Goal: Browse casually

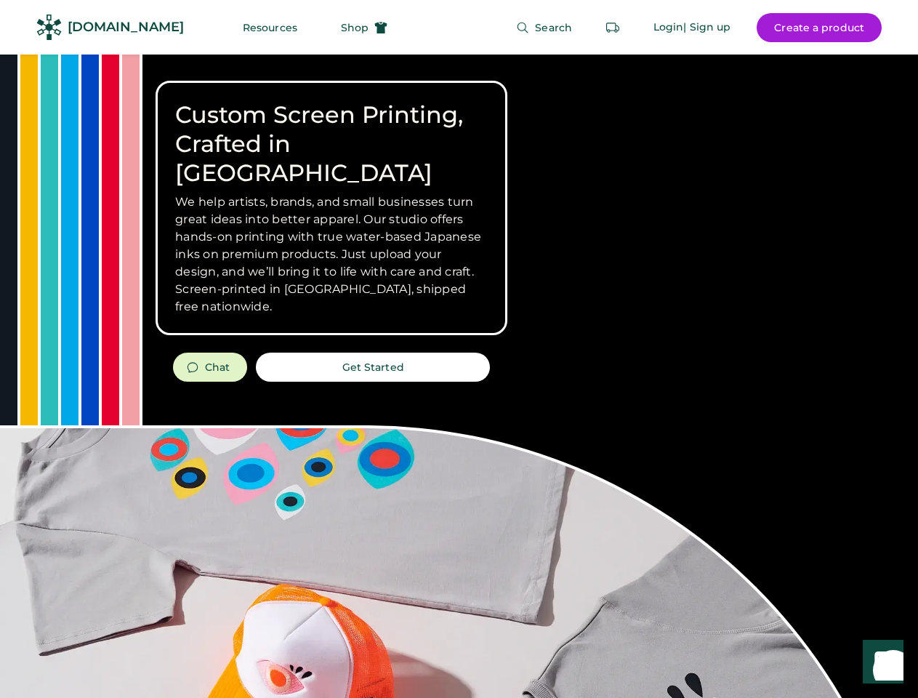
click at [459, 349] on div "Custom Screen Printing, Crafted in [GEOGRAPHIC_DATA] We help artists, brands, a…" at bounding box center [459, 516] width 918 height 923
click at [459, 376] on div "Custom Screen Printing, Crafted in [GEOGRAPHIC_DATA] We help artists, brands, a…" at bounding box center [459, 516] width 918 height 923
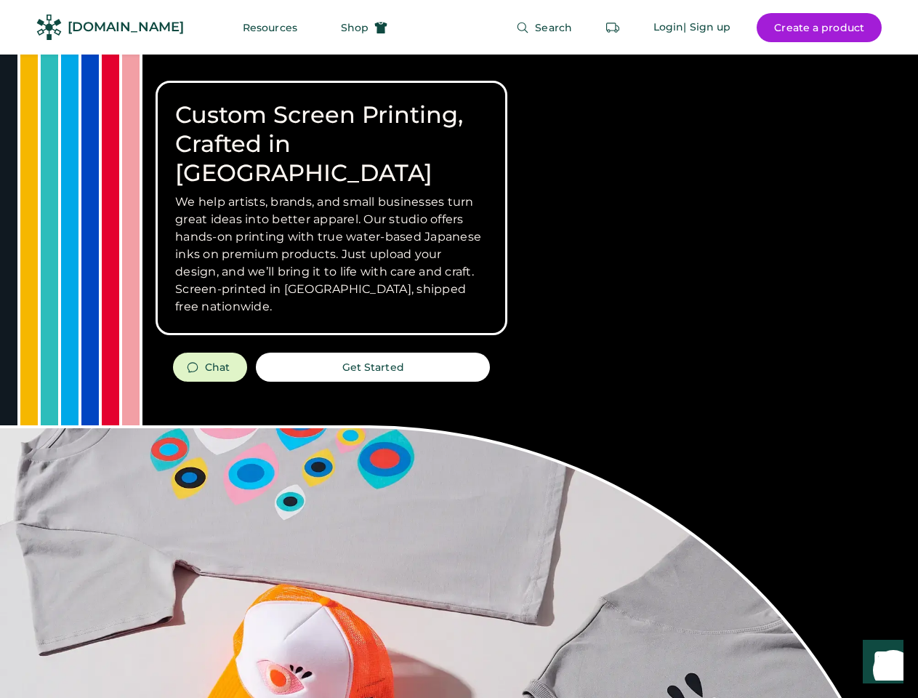
click at [459, 376] on div "Custom Screen Printing, Crafted in [GEOGRAPHIC_DATA] We help artists, brands, a…" at bounding box center [459, 516] width 918 height 923
click at [332, 208] on h3 "We help artists, brands, and small businesses turn great ideas into better appa…" at bounding box center [331, 254] width 313 height 122
click at [332, 193] on h3 "We help artists, brands, and small businesses turn great ideas into better appa…" at bounding box center [331, 254] width 313 height 122
click at [332, 129] on h1 "Custom Screen Printing, Crafted in [GEOGRAPHIC_DATA]" at bounding box center [331, 143] width 313 height 87
